Goal: Task Accomplishment & Management: Complete application form

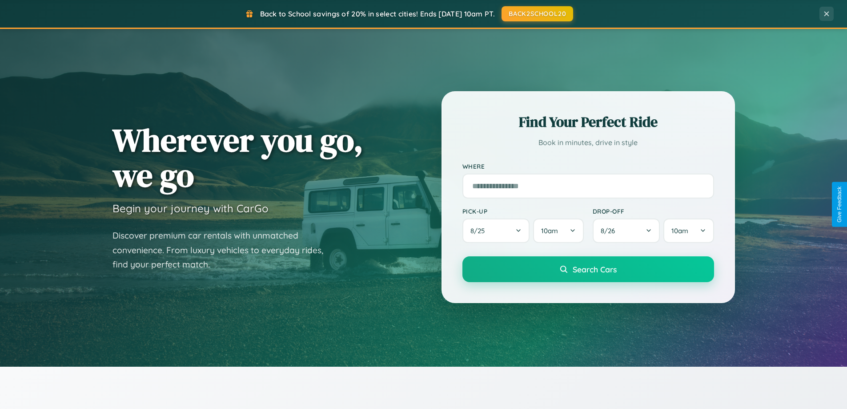
scroll to position [383, 0]
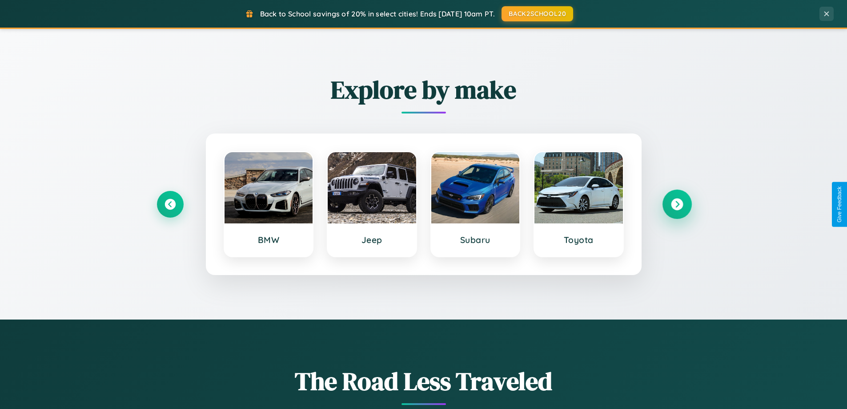
click at [677, 204] on icon at bounding box center [677, 204] width 12 height 12
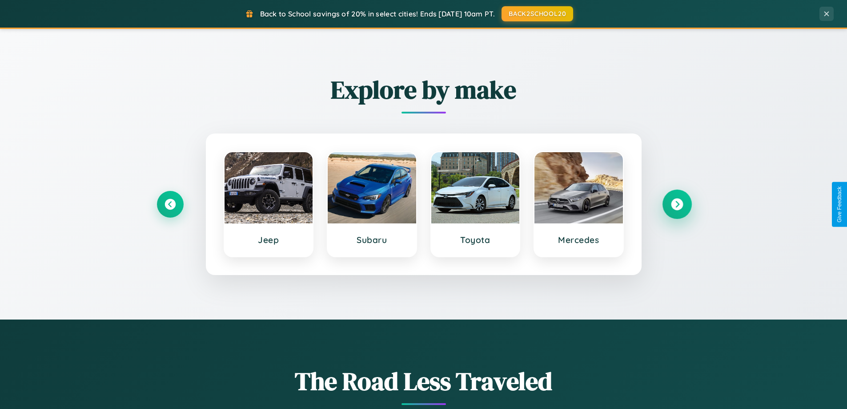
click at [677, 204] on icon at bounding box center [677, 204] width 12 height 12
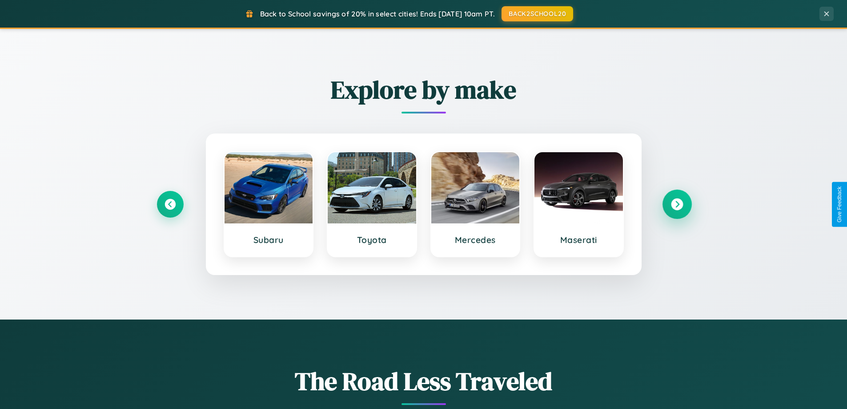
click at [677, 204] on icon at bounding box center [677, 204] width 12 height 12
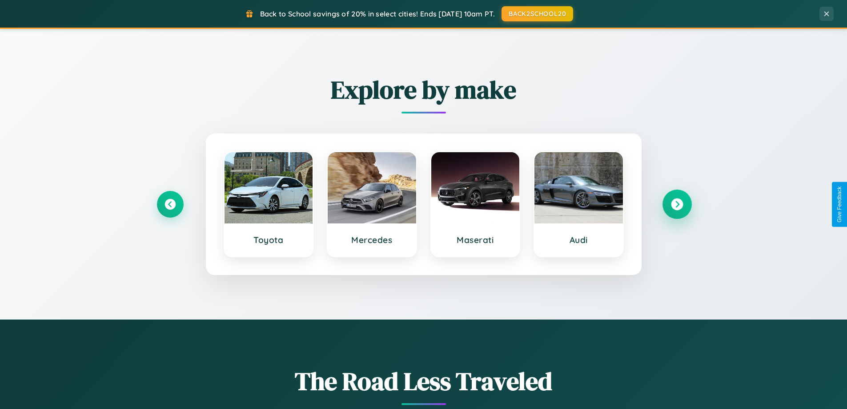
click at [677, 204] on icon at bounding box center [677, 204] width 12 height 12
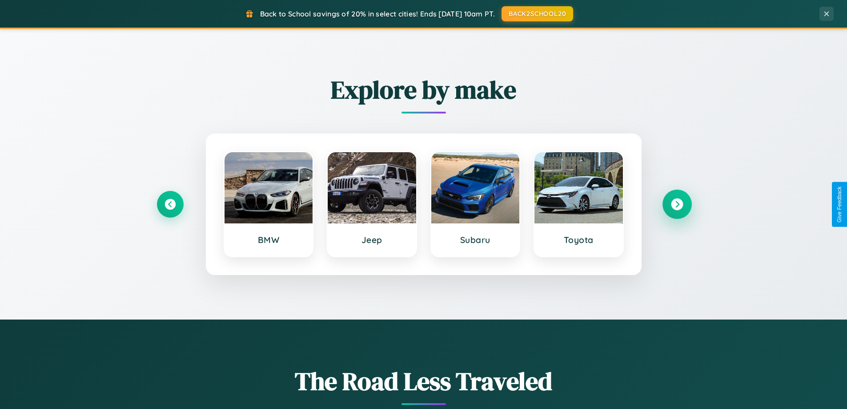
click at [677, 204] on icon at bounding box center [677, 204] width 12 height 12
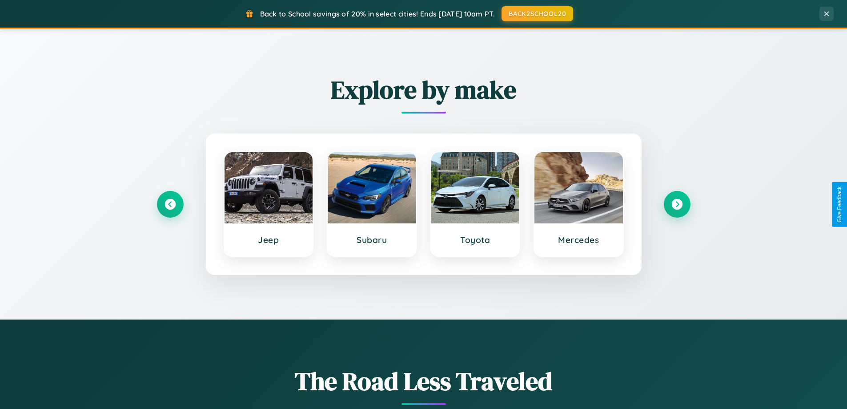
scroll to position [0, 0]
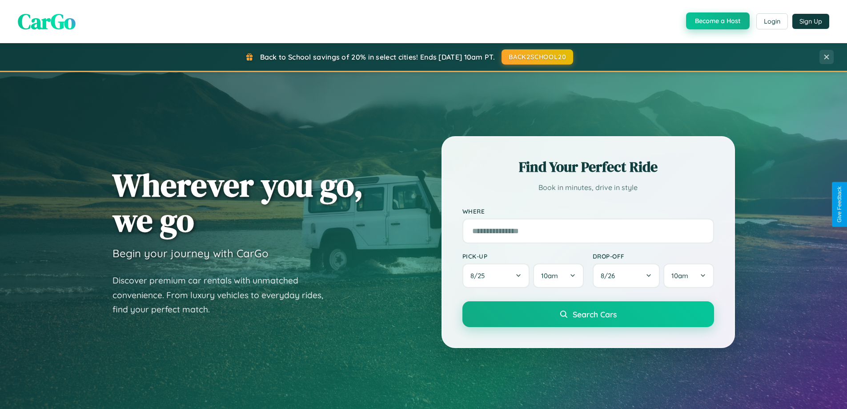
click at [717, 21] on button "Become a Host" at bounding box center [718, 20] width 64 height 17
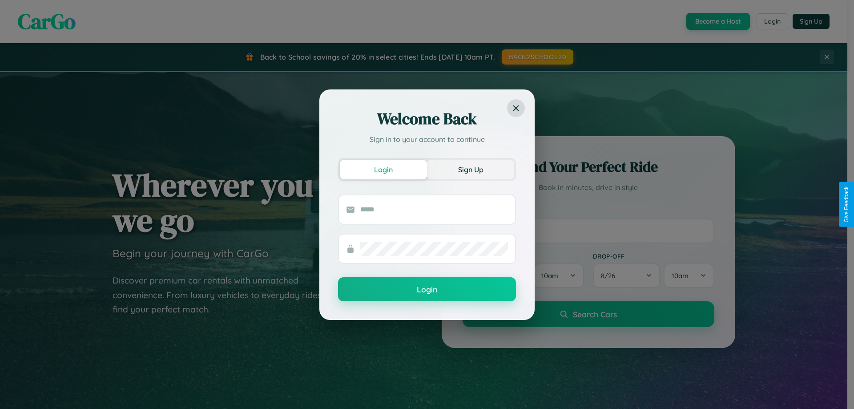
click at [471, 169] on button "Sign Up" at bounding box center [470, 170] width 87 height 20
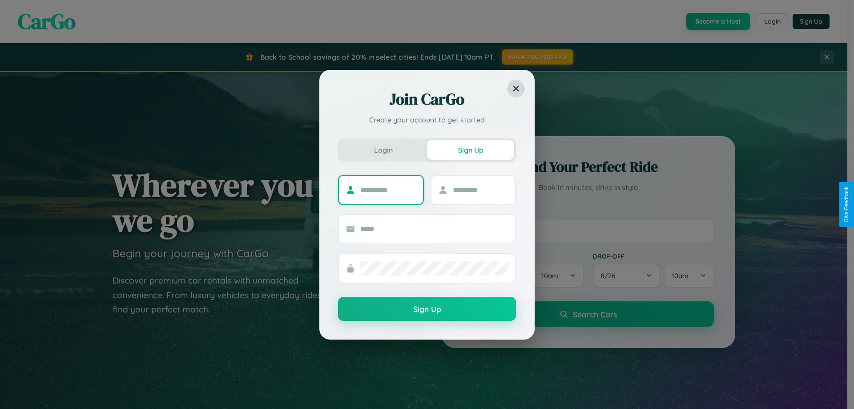
click at [388, 189] on input "text" at bounding box center [388, 190] width 56 height 14
type input "******"
click at [480, 189] on input "text" at bounding box center [481, 190] width 56 height 14
type input "*****"
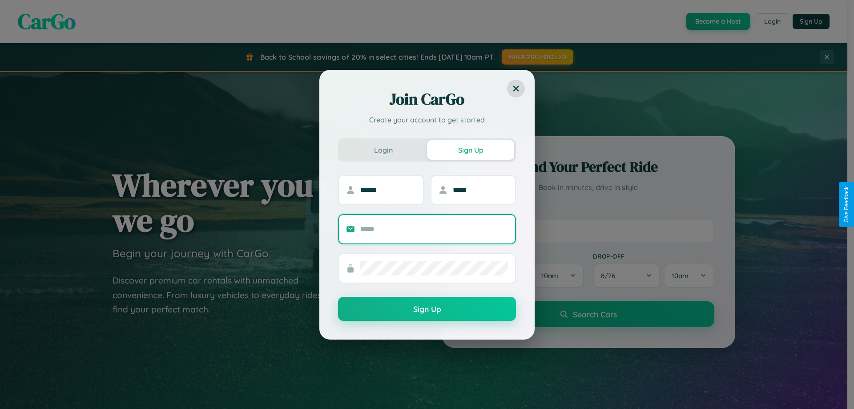
click at [434, 229] on input "text" at bounding box center [434, 229] width 148 height 14
type input "**********"
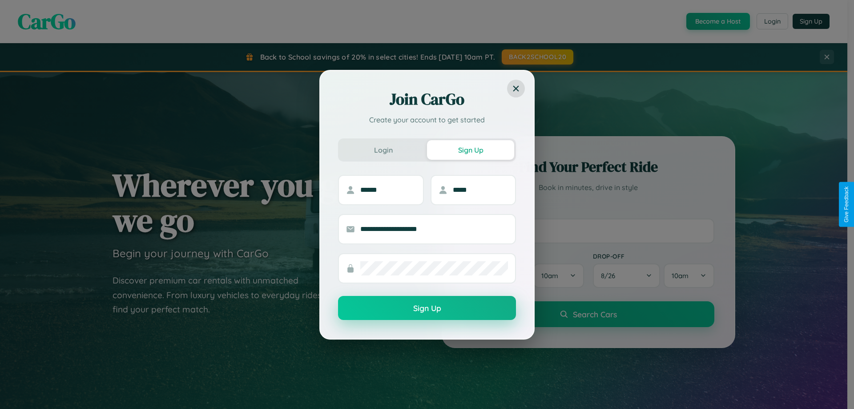
click at [427, 308] on button "Sign Up" at bounding box center [427, 308] width 178 height 24
